Goal: Information Seeking & Learning: Learn about a topic

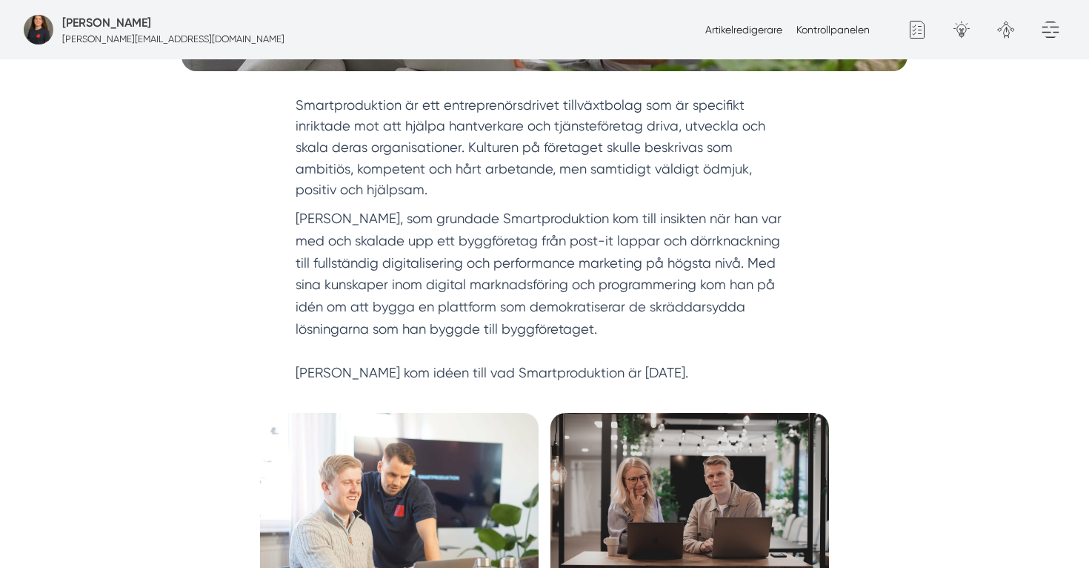
scroll to position [546, 0]
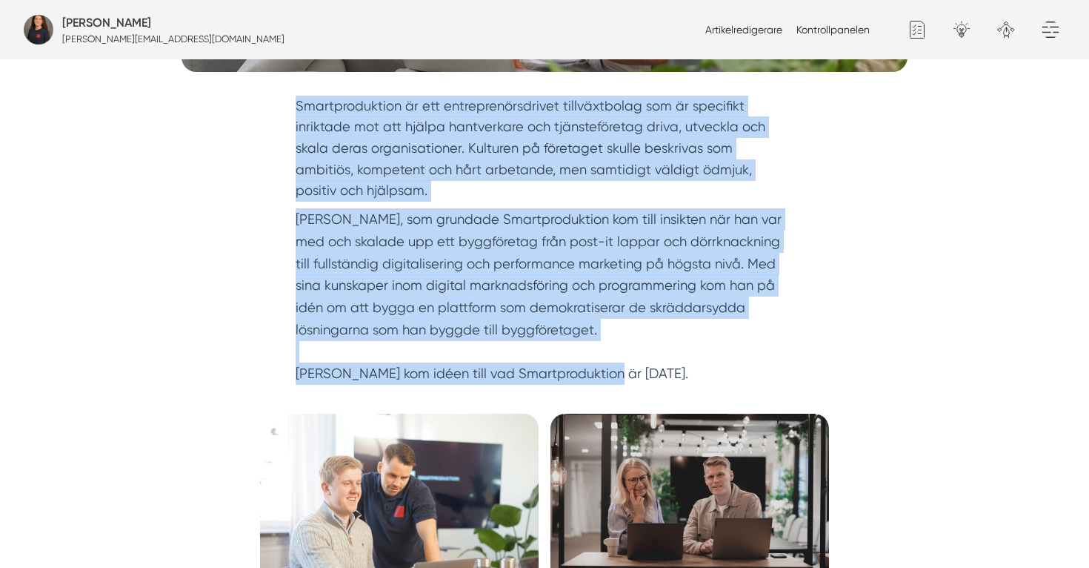
drag, startPoint x: 295, startPoint y: 102, endPoint x: 685, endPoint y: 371, distance: 473.5
click at [685, 371] on div "Smartproduktion är ett entreprenörsdrivet tillväxtbolag som är specifikt inrikt…" at bounding box center [545, 240] width 498 height 289
copy div "Smartproduktion är ett entreprenörsdrivet tillväxtbolag som är specifikt inrikt…"
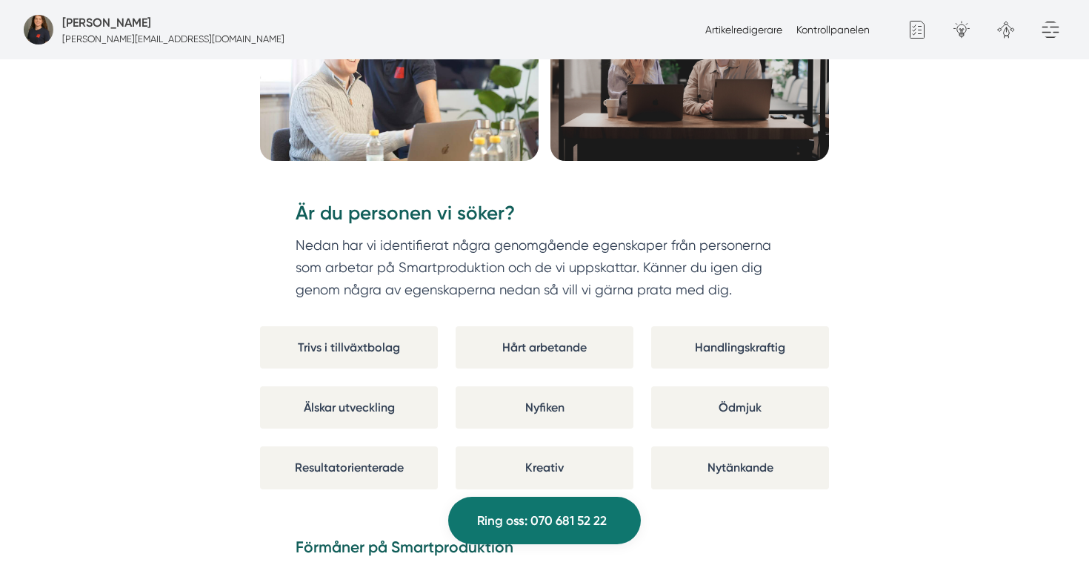
scroll to position [1082, 0]
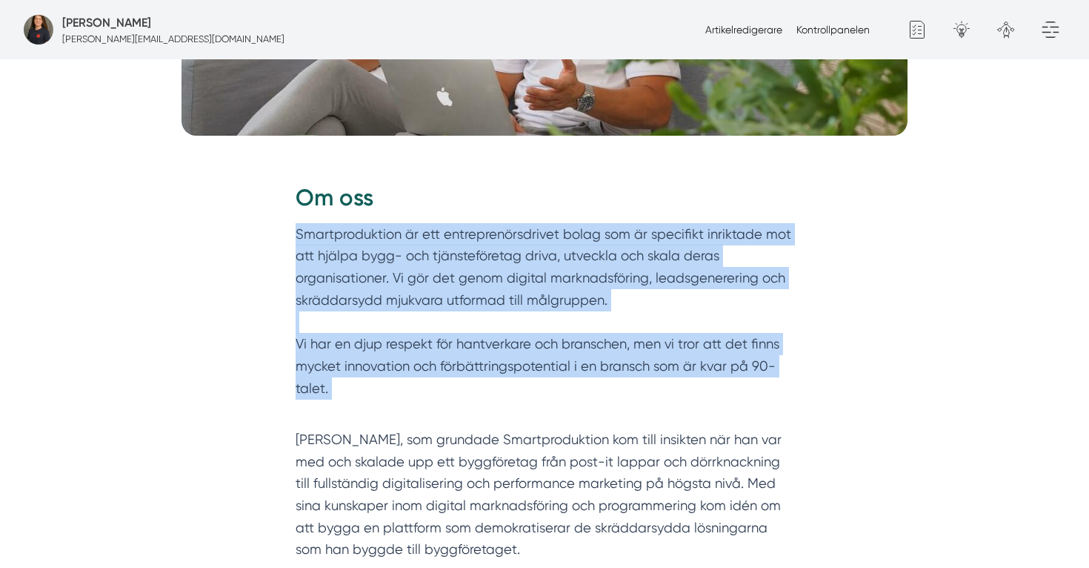
scroll to position [482, 0]
drag, startPoint x: 294, startPoint y: 233, endPoint x: 431, endPoint y: 386, distance: 205.1
click at [431, 387] on div "Om oss Smartproduktion är ett entreprenörsdrivet bolag som är specifikt inrikta…" at bounding box center [544, 398] width 569 height 476
copy p "Smartproduktion är ett entreprenörsdrivet bolag som är specifikt inriktade mot …"
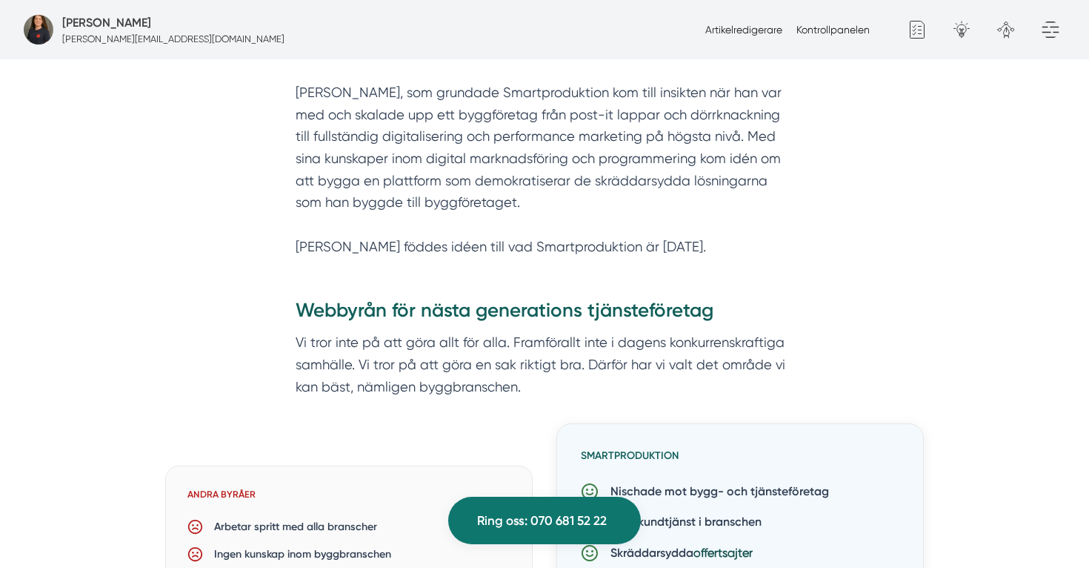
scroll to position [830, 0]
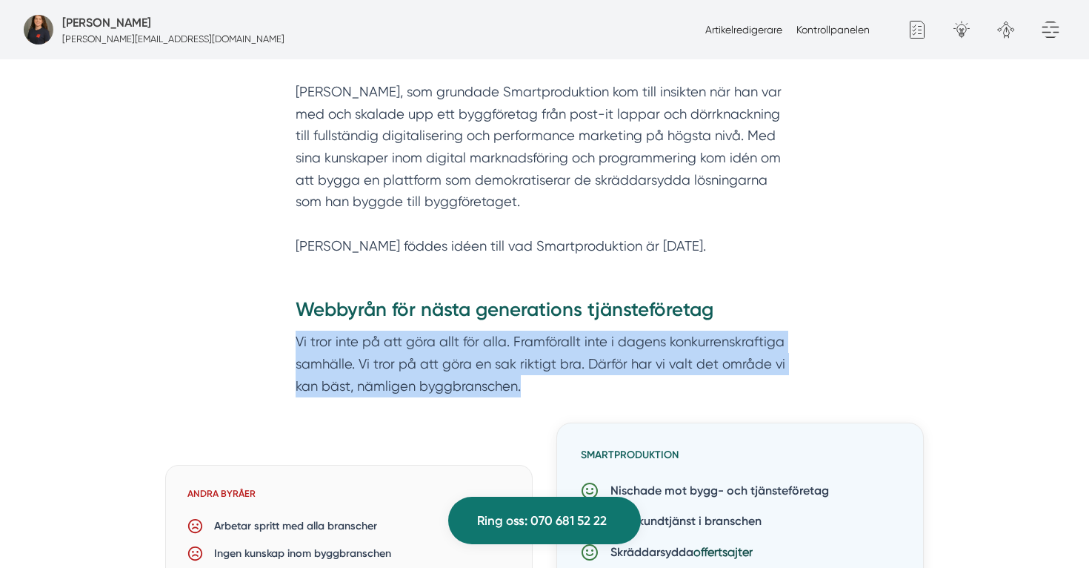
drag, startPoint x: 534, startPoint y: 384, endPoint x: 296, endPoint y: 344, distance: 241.2
click at [296, 344] on p "Vi tror inte på att göra allt för alla. Framförallt inte i dagens konkurrenskra…" at bounding box center [545, 363] width 498 height 66
copy p "Vi tror inte på att göra allt för alla. Framförallt inte i dagens konkurrenskra…"
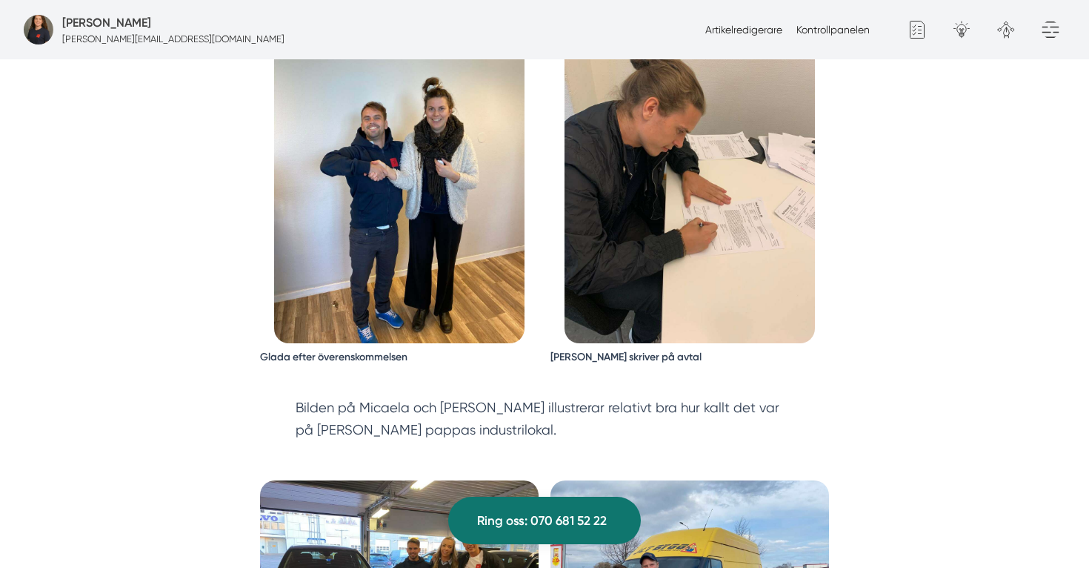
scroll to position [2283, 0]
